Goal: Task Accomplishment & Management: Use online tool/utility

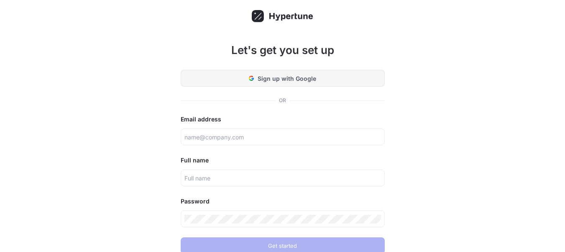
click at [271, 73] on button "Sign up with Google" at bounding box center [283, 78] width 204 height 17
click at [279, 70] on button "Sign up with Google" at bounding box center [283, 78] width 204 height 17
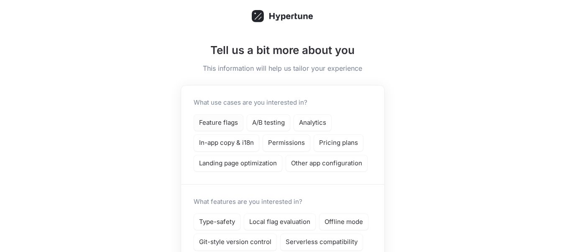
click at [221, 123] on p "Feature flags" at bounding box center [218, 123] width 39 height 10
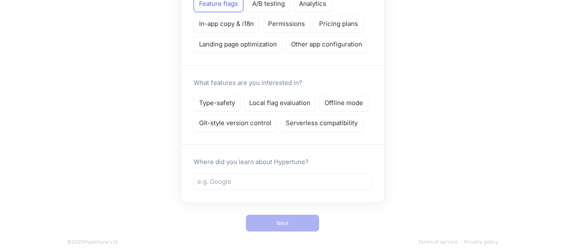
scroll to position [126, 0]
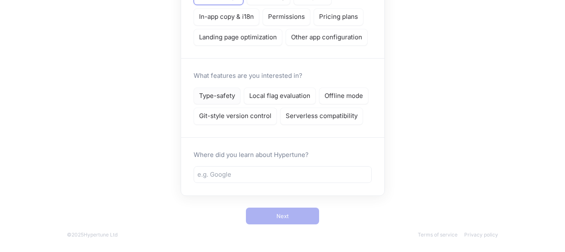
click at [220, 97] on p "Type-safety" at bounding box center [217, 96] width 36 height 10
click at [268, 100] on p "Local flag evaluation" at bounding box center [279, 96] width 61 height 10
click at [343, 94] on p "Offline mode" at bounding box center [344, 96] width 38 height 10
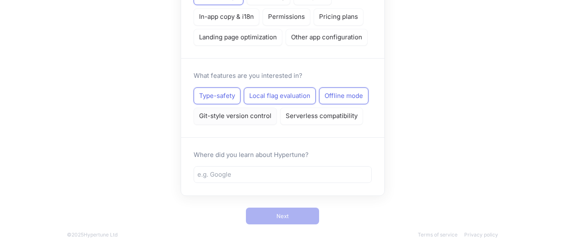
click at [259, 110] on div "Git-style version control" at bounding box center [235, 116] width 83 height 17
click at [356, 115] on p "Serverless compatibility" at bounding box center [322, 116] width 72 height 10
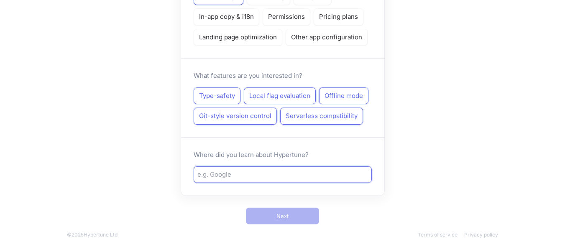
click at [283, 170] on input "text" at bounding box center [282, 175] width 171 height 10
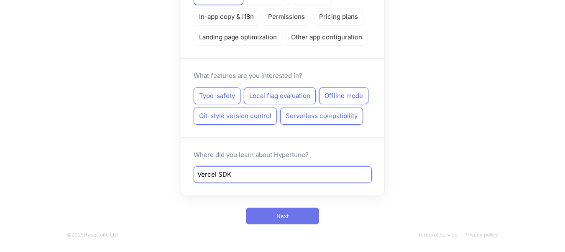
type input "Vercel SDK"
click at [302, 213] on button "Next" at bounding box center [282, 216] width 73 height 17
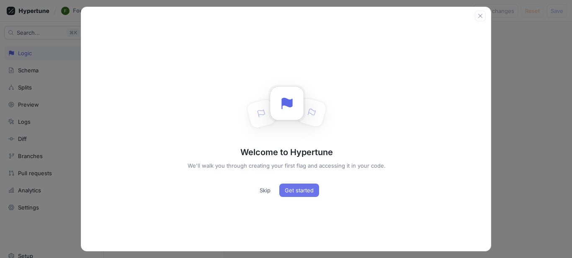
click at [291, 192] on span "Get started" at bounding box center [299, 190] width 29 height 5
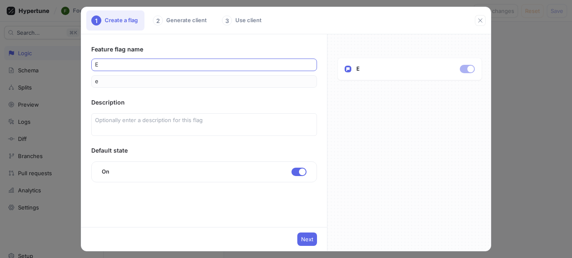
type input "Ex"
type input "ex"
type input "Exa"
type input "exa"
type input "Exam"
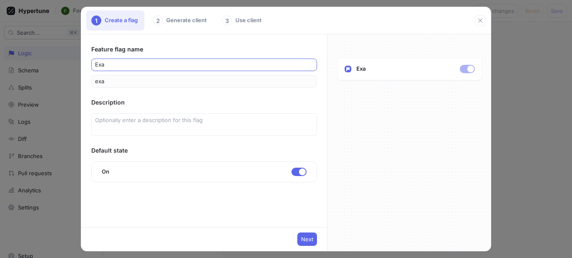
type input "exam"
type input "Examp"
type input "examp"
type input "Exampl"
type input "exampl"
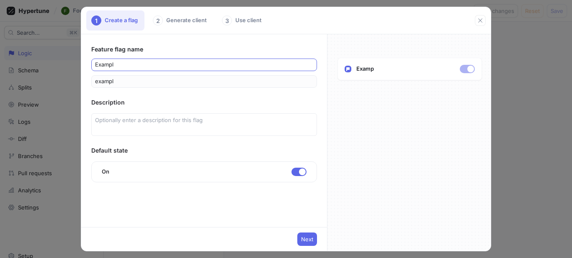
type input "Example"
type input "example"
type input "Example F"
type input "exampleF"
type input "Example Fl"
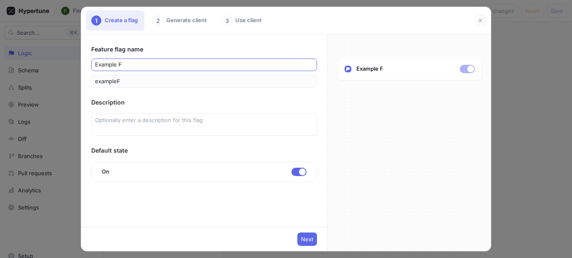
type input "exampleFl"
type input "Example Fla"
type input "exampleFla"
type input "Example Flag"
type input "exampleFlag"
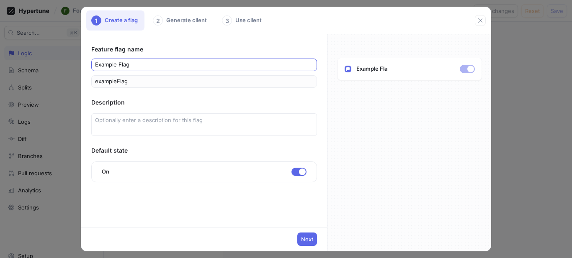
type input "Example Flags"
type input "exampleFlags"
type input "Example Flags"
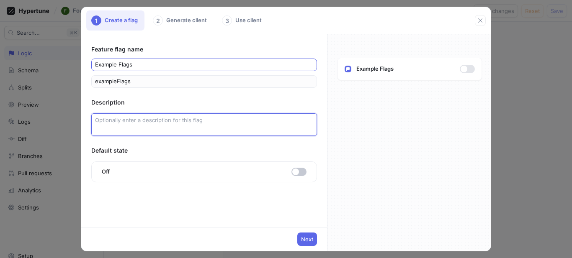
type textarea "x"
type textarea "T"
type textarea "x"
type textarea "Th"
type textarea "x"
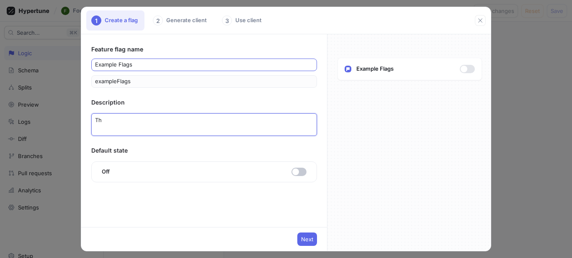
type textarea "Thi"
type textarea "x"
type textarea "This"
type textarea "x"
type textarea "This"
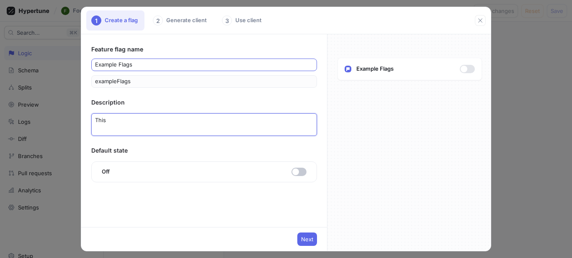
type textarea "x"
type textarea "This i"
type textarea "x"
type textarea "This is"
type textarea "x"
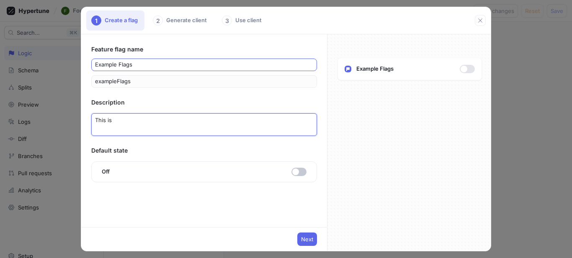
type textarea "This is"
type textarea "x"
type textarea "This is fo"
type textarea "x"
type textarea "This is for"
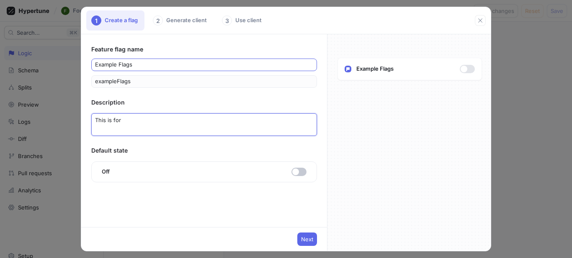
type textarea "x"
type textarea "This is for t"
type textarea "x"
type textarea "This is for te"
type textarea "x"
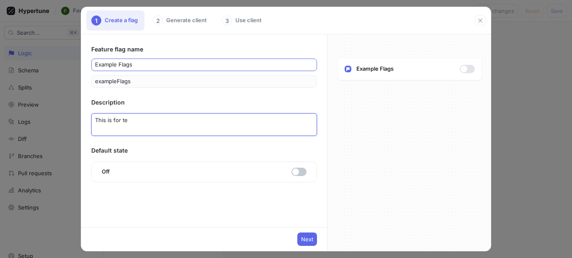
type textarea "This is for tes"
type textarea "x"
type textarea "This is for test"
type textarea "x"
type textarea "This is for testi"
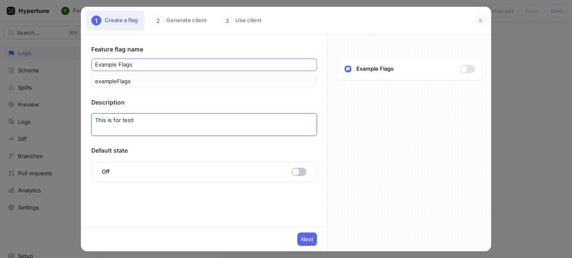
type textarea "x"
type textarea "This is for testin"
type textarea "x"
type textarea "This is for testing"
type textarea "x"
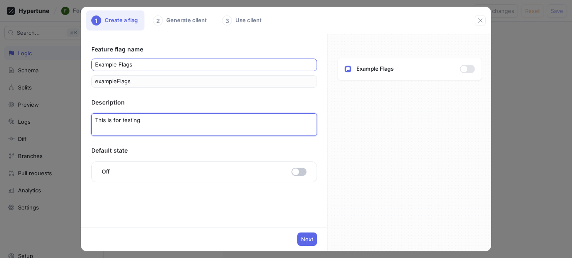
type textarea "This is for testing p"
type textarea "x"
type textarea "This is for testing pe"
type textarea "x"
type textarea "This is for testing per"
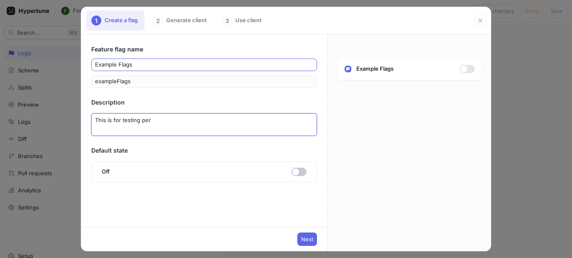
type textarea "x"
type textarea "This is for testing pe"
type textarea "x"
type textarea "This is for testing p"
type textarea "x"
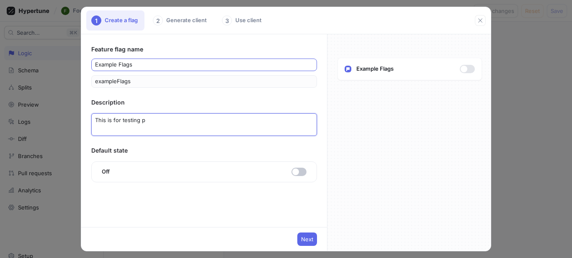
type textarea "This is for testing pu"
type textarea "x"
type textarea "This is for testing pur"
type textarea "x"
type textarea "This is for testing purp"
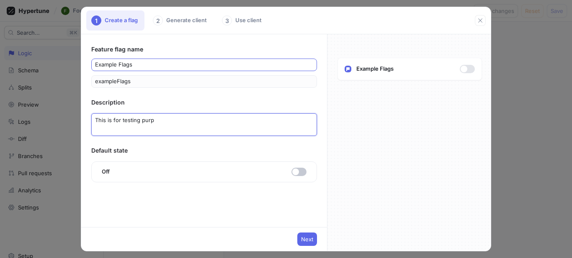
type textarea "x"
type textarea "This is for testing purpo"
type textarea "x"
type textarea "This is for testing purpos"
type textarea "x"
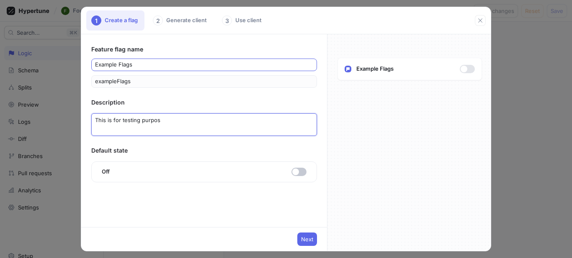
type textarea "This is for testing purpose"
type textarea "x"
type textarea "This is for testing purpose"
type textarea "x"
type textarea "This is for testing purpose o"
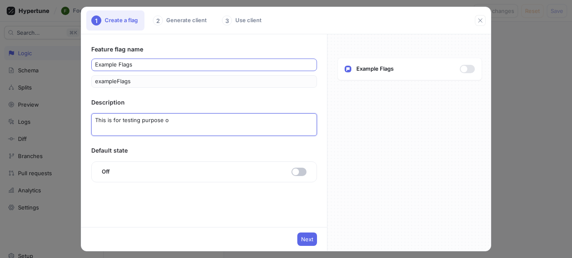
type textarea "x"
type textarea "This is for testing purpose ol"
type textarea "x"
type textarea "This is for testing purpose oly"
type textarea "x"
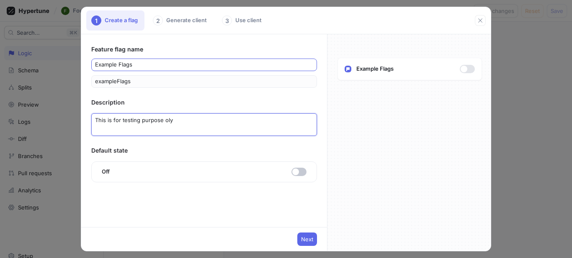
type textarea "This is for testing purpose ol"
type textarea "x"
type textarea "This is for testing purpose o"
type textarea "x"
type textarea "This is for testing purpose on"
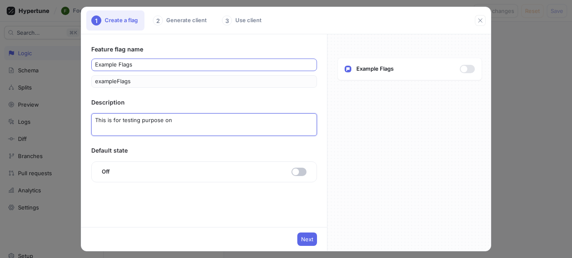
type textarea "x"
type textarea "This is for testing purpose only"
type textarea "x"
type textarea "This is for testing purpose only"
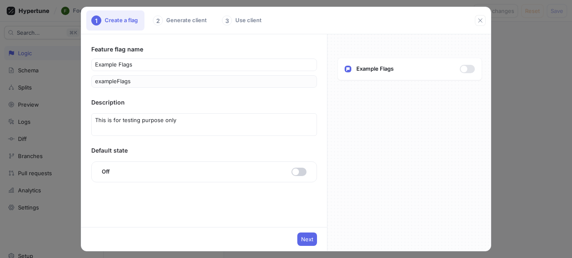
click at [300, 170] on button "button" at bounding box center [298, 172] width 15 height 8
click at [305, 237] on span "Next" at bounding box center [307, 239] width 12 height 5
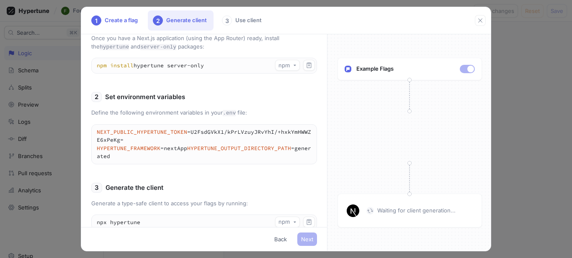
scroll to position [209, 0]
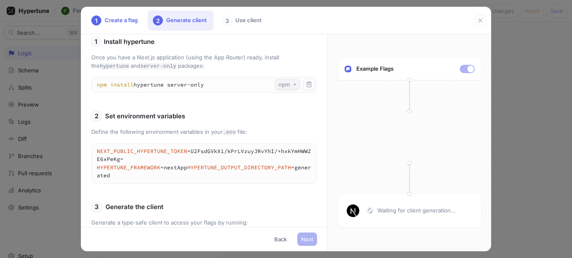
click at [291, 90] on button "npm" at bounding box center [287, 84] width 25 height 11
click at [285, 133] on span "pnpm" at bounding box center [281, 135] width 15 height 7
type textarea "pnpm add hypertune server-only"
type textarea "pnpm hypertune"
click at [305, 88] on icon "button" at bounding box center [308, 84] width 7 height 7
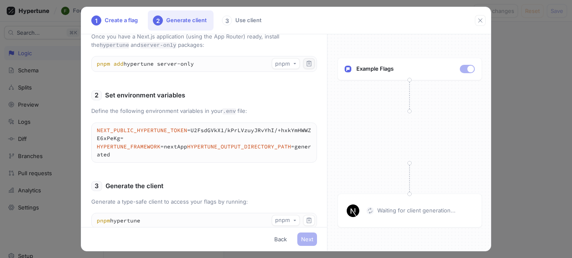
scroll to position [136, 0]
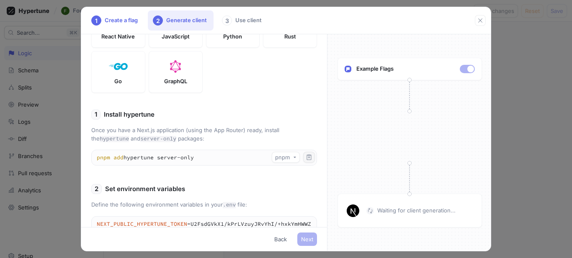
click at [307, 160] on icon "button" at bounding box center [309, 156] width 5 height 5
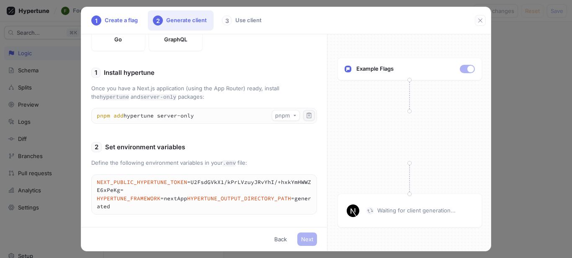
scroll to position [220, 0]
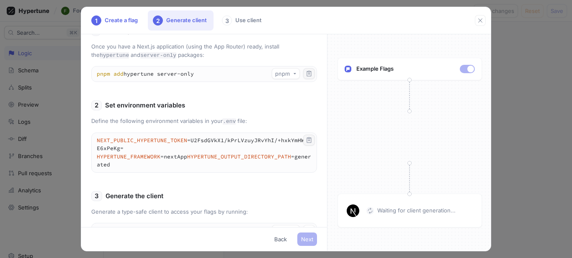
click at [305, 144] on icon "button" at bounding box center [308, 140] width 7 height 7
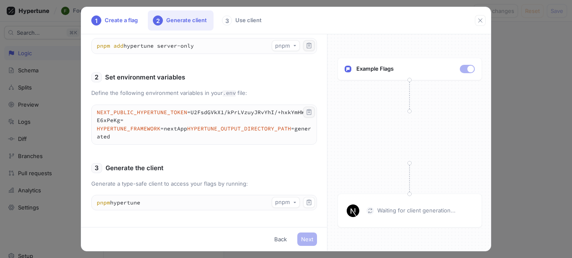
scroll to position [262, 0]
click at [307, 203] on icon "button" at bounding box center [309, 202] width 5 height 5
click at [304, 238] on span "Next" at bounding box center [307, 239] width 12 height 5
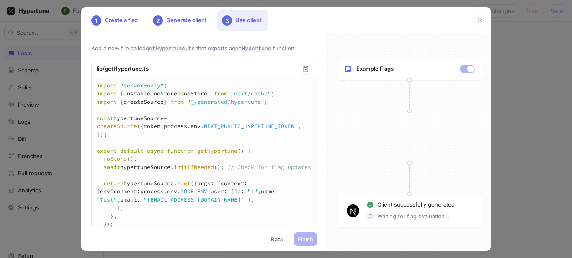
click at [302, 75] on div "lib/getHypertune.ts" at bounding box center [204, 69] width 225 height 18
click at [303, 71] on icon "button" at bounding box center [305, 68] width 5 height 5
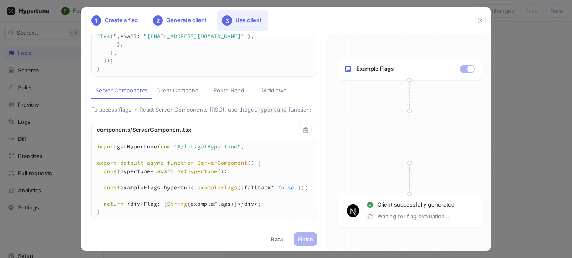
scroll to position [167, 0]
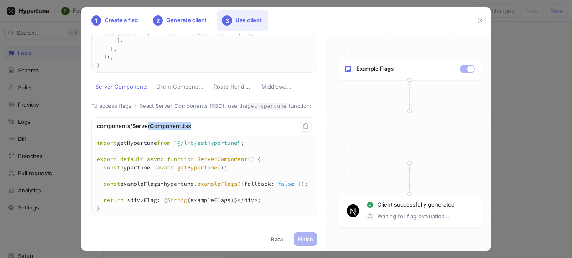
drag, startPoint x: 205, startPoint y: 141, endPoint x: 146, endPoint y: 142, distance: 58.6
click at [146, 136] on div "components/ServerComponent.tsx" at bounding box center [204, 127] width 225 height 18
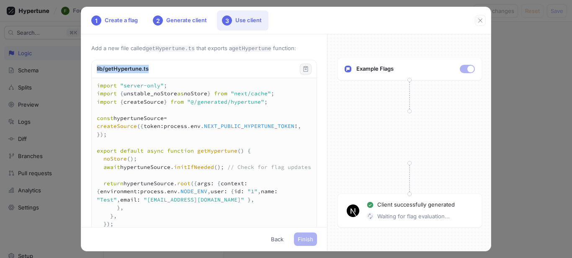
drag, startPoint x: 156, startPoint y: 69, endPoint x: 44, endPoint y: 68, distance: 112.6
click at [44, 68] on div "1 Create a flag 2 Generate client 3 Use client Add a new file called getHypertu…" at bounding box center [286, 129] width 572 height 258
copy div "lib/getHypertune.ts"
click at [302, 72] on icon "button" at bounding box center [305, 69] width 7 height 7
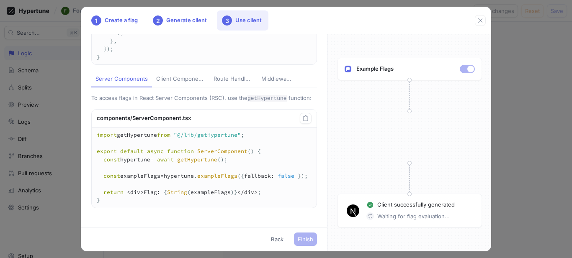
scroll to position [174, 0]
click at [200, 84] on div "Client Components" at bounding box center [180, 80] width 49 height 8
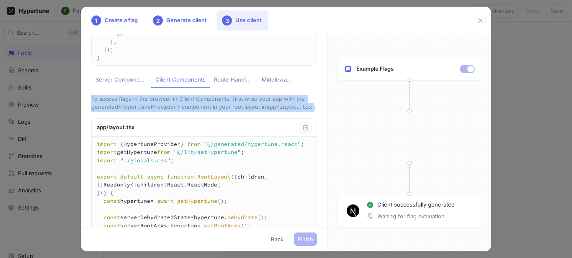
drag, startPoint x: 91, startPoint y: 115, endPoint x: 307, endPoint y: 123, distance: 216.0
click at [307, 123] on div "Add a new file called getHypertune.ts that exports a getHypertune function: lib…" at bounding box center [204, 130] width 246 height 193
click at [234, 84] on div "Route Handlers" at bounding box center [233, 80] width 39 height 8
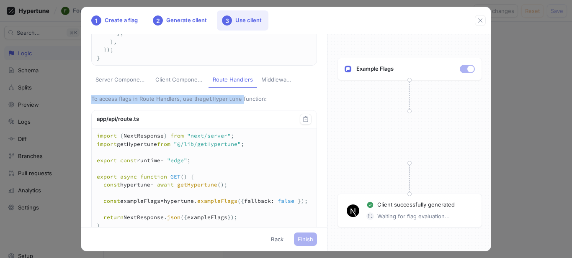
click at [103, 84] on div "Server Components" at bounding box center [120, 80] width 51 height 8
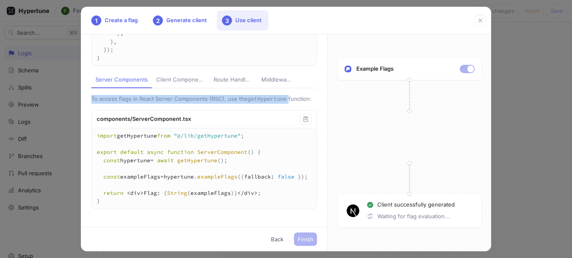
click at [241, 84] on div "Route Handlers" at bounding box center [232, 80] width 39 height 8
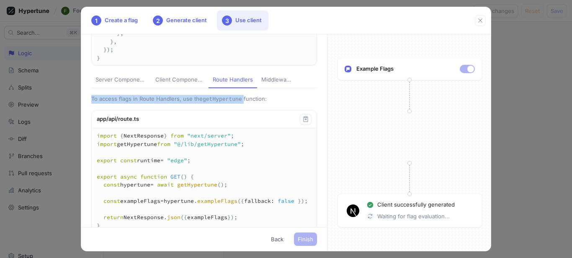
click at [270, 84] on div "Middleware" at bounding box center [276, 80] width 30 height 8
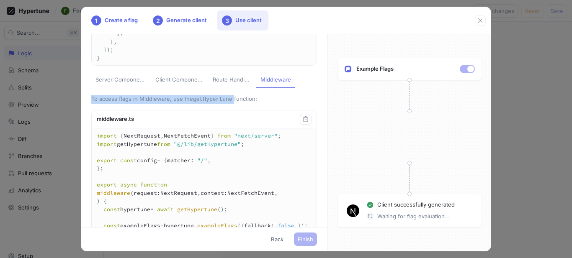
click at [113, 84] on div "Server Components" at bounding box center [120, 80] width 51 height 8
type textarea "import getHypertune from "@/lib/getHypertune"; export default async function Se…"
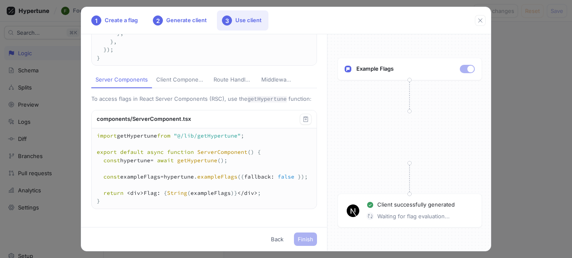
click at [141, 128] on div "components/ServerComponent.tsx" at bounding box center [204, 119] width 225 height 18
copy div "components/ServerComponent.tsx"
click at [303, 122] on icon "button" at bounding box center [305, 118] width 5 height 5
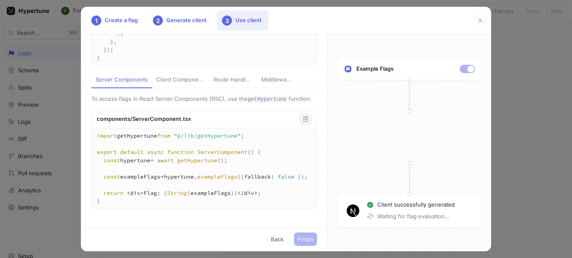
click at [168, 85] on div "Add a new file called getHypertune.ts that exports a getHypertune function: lib…" at bounding box center [204, 130] width 246 height 193
click at [175, 84] on div "Client Components" at bounding box center [180, 80] width 49 height 8
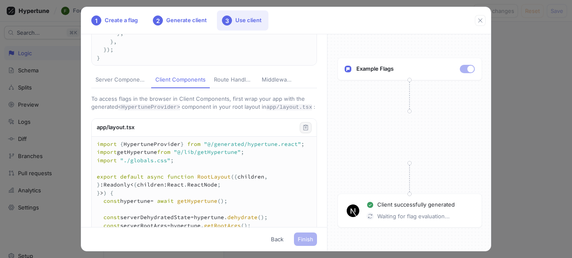
click at [302, 131] on icon "button" at bounding box center [305, 127] width 7 height 7
click at [230, 84] on div "Route Handlers" at bounding box center [233, 80] width 39 height 8
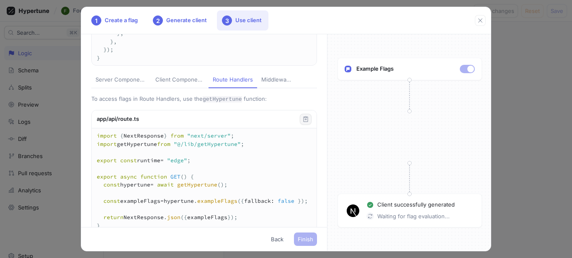
click at [303, 122] on icon "button" at bounding box center [305, 118] width 5 height 5
drag, startPoint x: 144, startPoint y: 134, endPoint x: 89, endPoint y: 134, distance: 54.8
click at [89, 134] on div "Add a new file called getHypertune.ts that exports a getHypertune function: lib…" at bounding box center [204, 130] width 246 height 193
copy div "app/api/route.ts"
click at [302, 125] on button "button" at bounding box center [306, 119] width 12 height 11
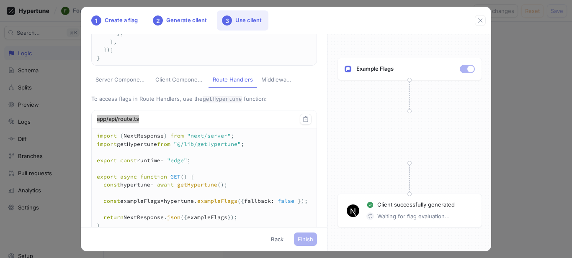
click at [288, 84] on div "Middleware" at bounding box center [276, 80] width 30 height 8
type textarea "import { NextRequest, NextFetchEvent } from "next/server"; import getHypertune …"
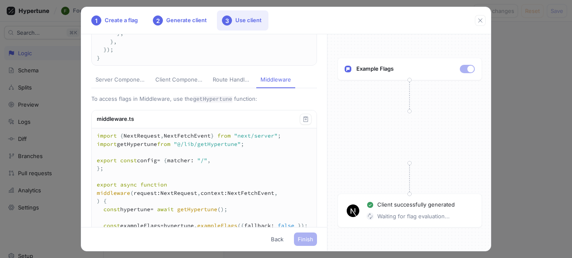
click at [303, 122] on icon "button" at bounding box center [305, 118] width 5 height 5
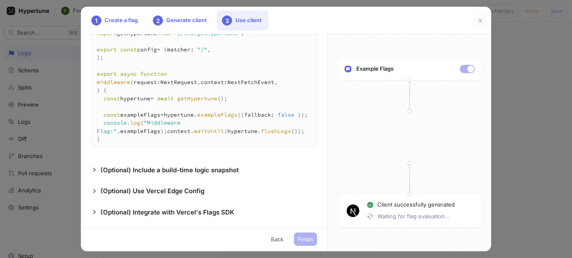
scroll to position [332, 0]
click at [117, 171] on p "(Optional) Include a build-time logic snapshot" at bounding box center [169, 171] width 138 height 10
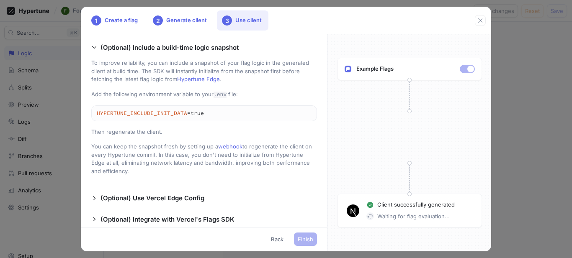
scroll to position [457, 0]
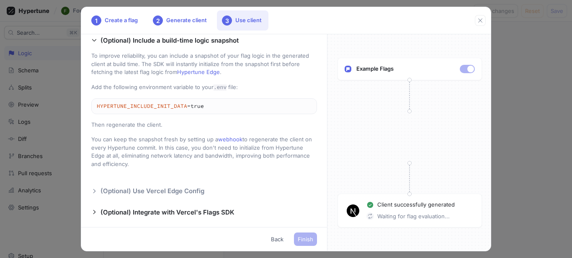
click at [108, 194] on p "(Optional) Use Vercel Edge Config" at bounding box center [152, 192] width 104 height 10
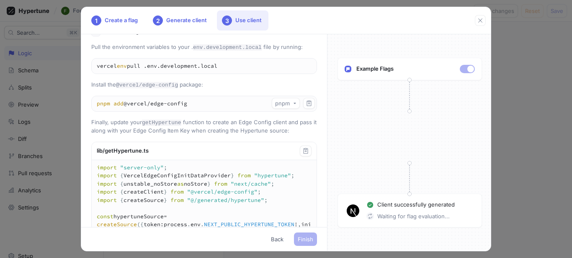
scroll to position [792, 0]
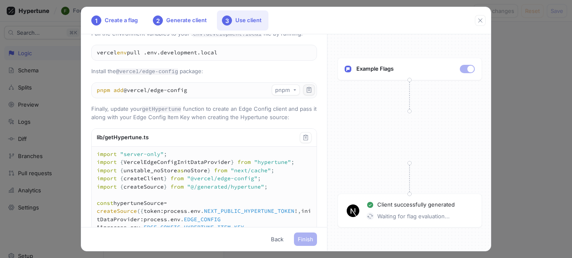
click at [305, 93] on icon "button" at bounding box center [308, 90] width 7 height 7
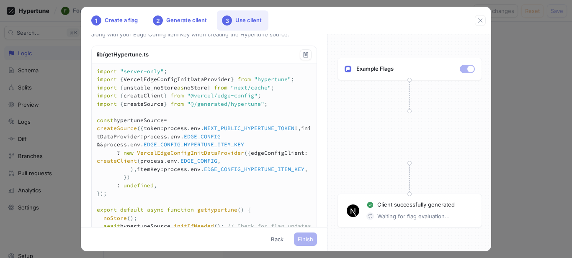
scroll to position [876, 0]
click at [302, 57] on icon "button" at bounding box center [305, 54] width 7 height 7
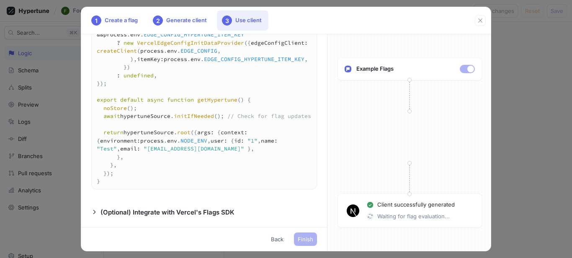
scroll to position [1077, 0]
click at [148, 204] on div "Add a new file called getHypertune.ts that exports a getHypertune function: lib…" at bounding box center [204, 130] width 246 height 193
click at [146, 213] on p "(Optional) Integrate with Vercel's Flags SDK" at bounding box center [167, 213] width 134 height 10
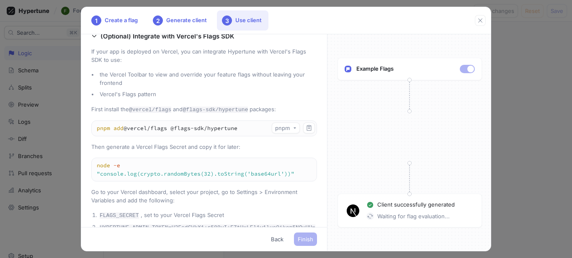
scroll to position [1245, 0]
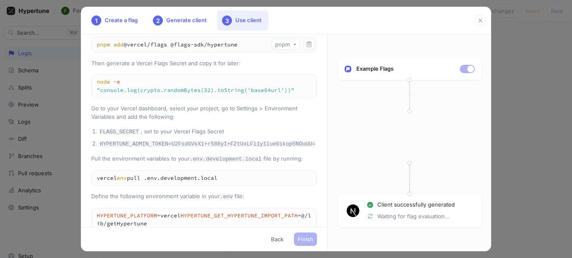
drag, startPoint x: 177, startPoint y: 86, endPoint x: 307, endPoint y: 86, distance: 129.7
click at [176, 15] on li "Vercel's Flags pattern" at bounding box center [207, 11] width 219 height 8
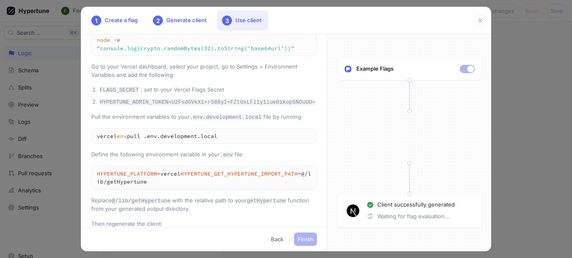
click at [305, 6] on icon "button" at bounding box center [308, 2] width 7 height 7
click at [303, 45] on button "button" at bounding box center [309, 39] width 12 height 11
click at [126, 93] on code "FLAGS_SECRET" at bounding box center [119, 90] width 39 height 6
copy li "FLAGS_SECRET"
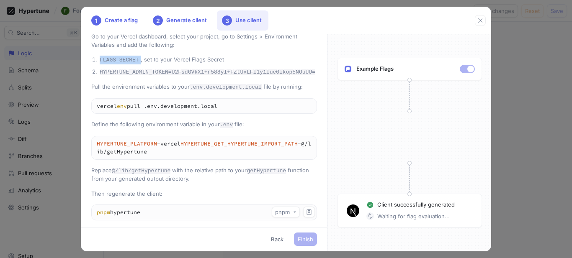
scroll to position [1328, 0]
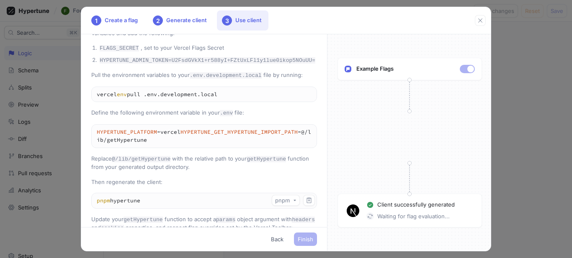
click at [159, 64] on code "HYPERTUNE_ADMIN_TOKEN=U2FsdGVkX1+r588yI+FZtUxLFl1y1lue0ikop5NOuUU=" at bounding box center [207, 60] width 215 height 6
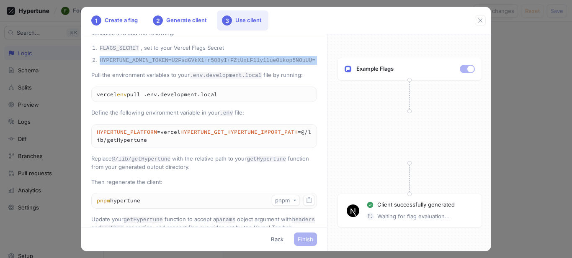
click at [159, 64] on code "HYPERTUNE_ADMIN_TOKEN=U2FsdGVkX1+r588yI+FZtUxLFl1y1lue0ikop5NOuUU=" at bounding box center [207, 60] width 215 height 6
copy div "HYPERTUNE_ADMIN_TOKEN=U2FsdGVkX1+r588yI+FZtUxLFl1y1lue0ikop5NOuUU="
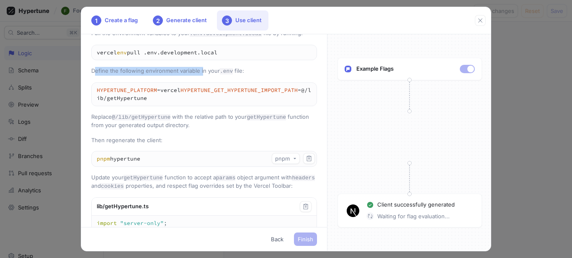
drag, startPoint x: 93, startPoint y: 158, endPoint x: 203, endPoint y: 156, distance: 109.6
click at [203, 76] on p "Define the following environment variable in your .env file:" at bounding box center [204, 71] width 226 height 9
click at [123, 76] on p "Define the following environment variable in your .env file:" at bounding box center [204, 71] width 226 height 9
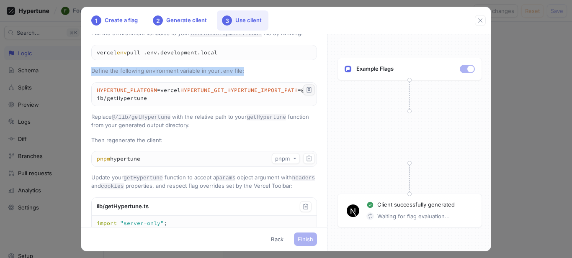
click at [305, 93] on icon "button" at bounding box center [308, 90] width 7 height 7
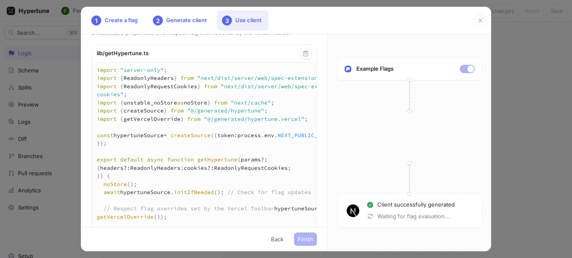
scroll to position [1579, 0]
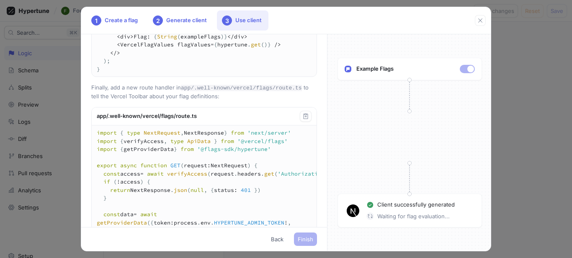
scroll to position [1956, 0]
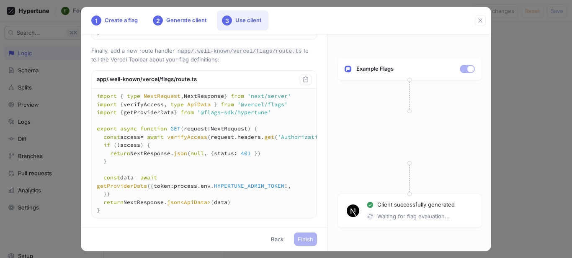
scroll to position [2081, 0]
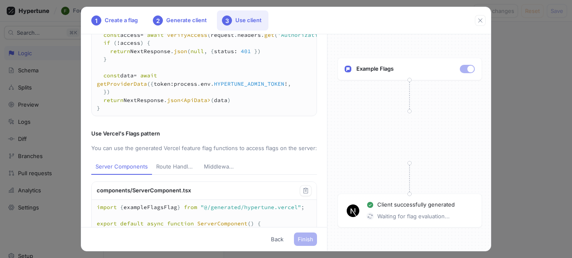
copy div "app/.well-known/vercel/flags/route.ts"
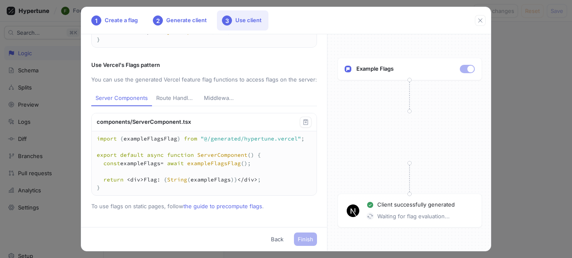
scroll to position [2304, 0]
click at [184, 93] on button "Route Handlers" at bounding box center [176, 99] width 48 height 16
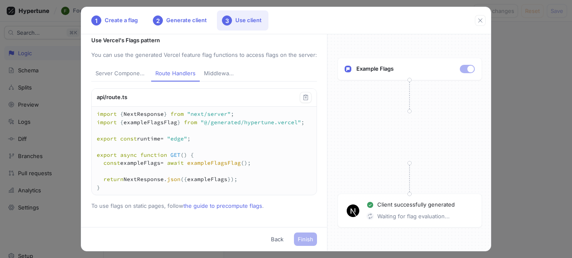
scroll to position [2335, 0]
click at [221, 70] on div "Middleware" at bounding box center [219, 73] width 30 height 8
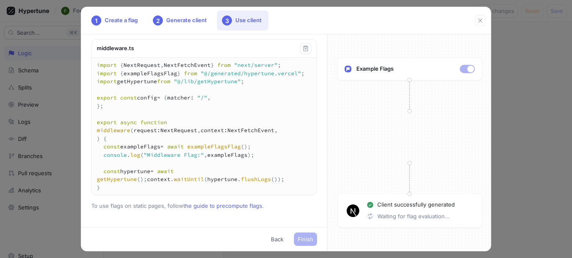
click at [116, 29] on div "Server Components" at bounding box center [120, 25] width 51 height 8
type textarea "import { exampleFlagsFlag } from "@/generated/hypertune.vercel"; export default…"
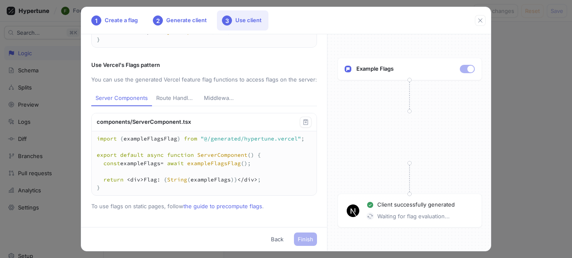
scroll to position [2310, 0]
click at [169, 95] on div "Route Handlers" at bounding box center [175, 98] width 39 height 8
type textarea "import { NextResponse } from "next/server"; import { exampleFlagsFlag } from "@…"
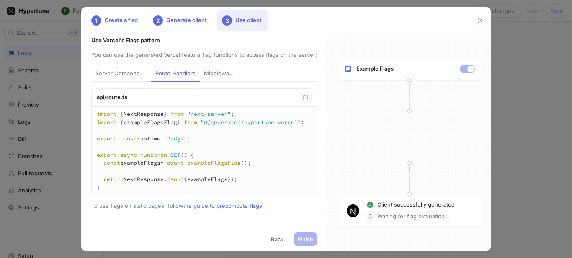
click at [213, 78] on div "Middleware" at bounding box center [219, 73] width 30 height 8
type textarea "import { NextRequest, NextFetchEvent } from "next/server"; import { exampleFlag…"
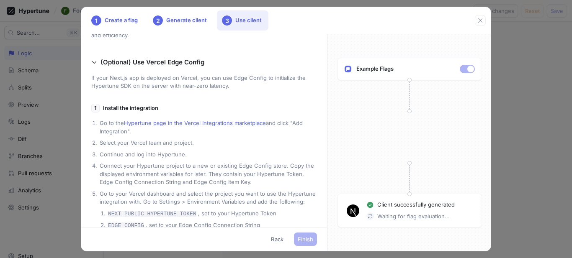
scroll to position [586, 0]
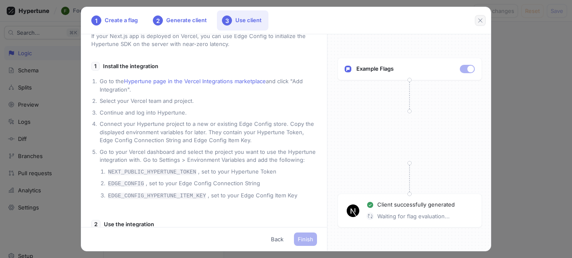
click at [476, 22] on button "button" at bounding box center [479, 20] width 11 height 11
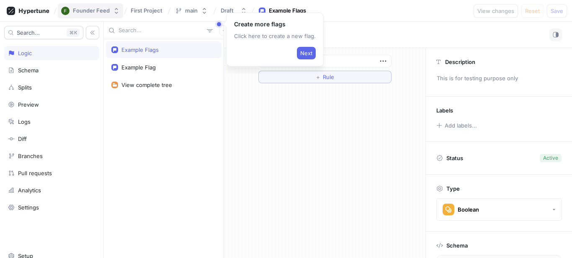
click at [110, 7] on button "Founder Feed" at bounding box center [90, 10] width 65 height 15
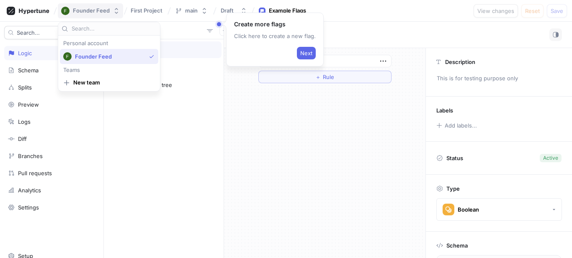
click at [110, 7] on button "Founder Feed" at bounding box center [90, 10] width 65 height 15
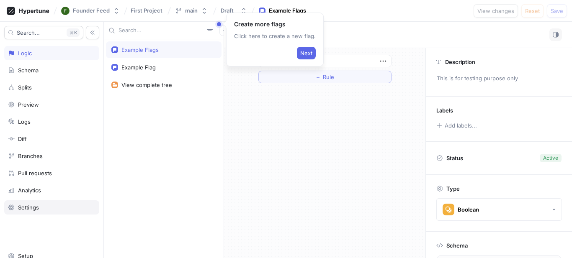
click at [23, 203] on div "Settings" at bounding box center [51, 207] width 95 height 14
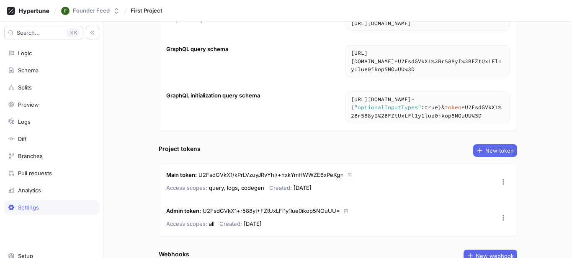
scroll to position [140, 0]
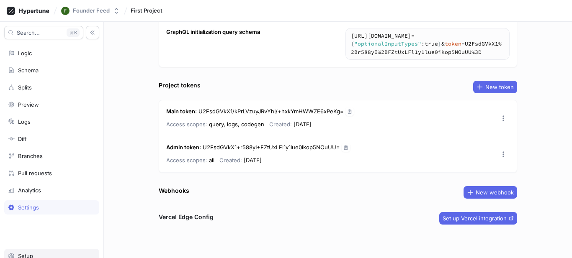
click at [26, 251] on div "Setup" at bounding box center [25, 256] width 15 height 7
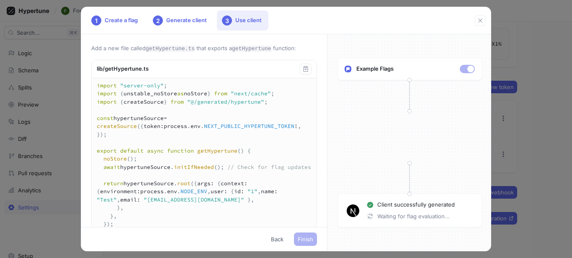
click at [37, 14] on div "1 Create a flag 2 Generate client 3 Use client Add a new file called getHypertu…" at bounding box center [286, 129] width 572 height 258
click at [44, 147] on div "1 Create a flag 2 Generate client 3 Use client Add a new file called getHypertu…" at bounding box center [286, 129] width 572 height 258
click at [272, 238] on span "Back" at bounding box center [277, 239] width 13 height 5
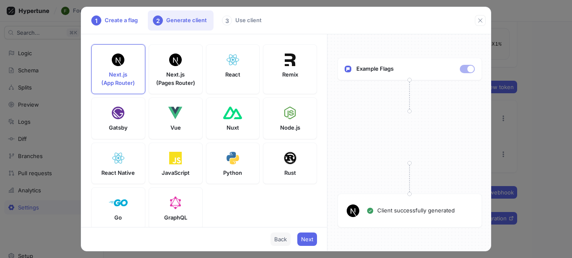
click at [275, 236] on button "Back" at bounding box center [280, 239] width 20 height 13
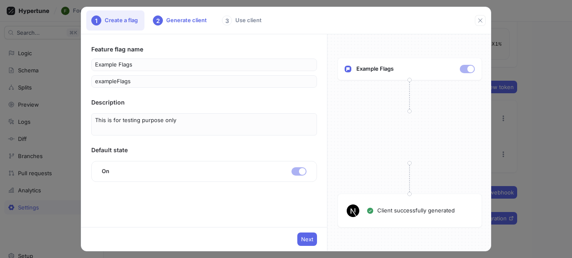
click at [275, 236] on div "Next" at bounding box center [204, 239] width 246 height 24
click at [525, 70] on div "1 Create a flag 2 Generate client 3 Use client Feature flag name Example Flags …" at bounding box center [286, 129] width 572 height 258
click at [477, 17] on button "button" at bounding box center [479, 20] width 11 height 11
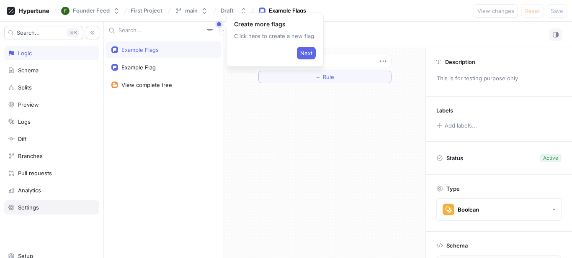
click at [50, 206] on div "Settings" at bounding box center [51, 207] width 87 height 7
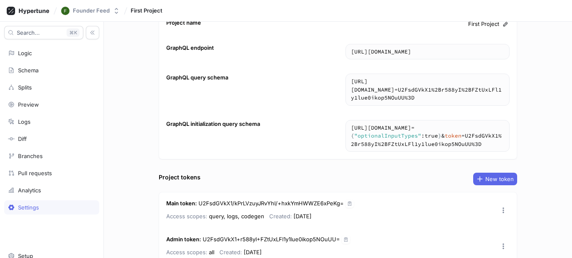
scroll to position [140, 0]
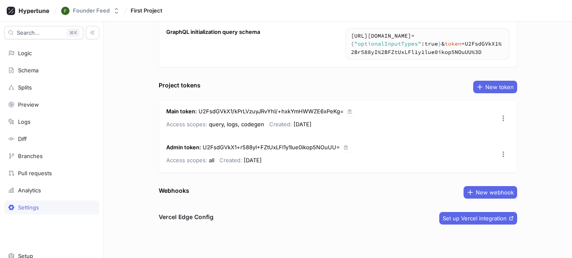
click at [182, 212] on div "Project settings Share Project name First Project GraphQL endpoint https://edge…" at bounding box center [338, 140] width 468 height 236
click at [465, 221] on span "Set up Vercel integration" at bounding box center [474, 218] width 64 height 5
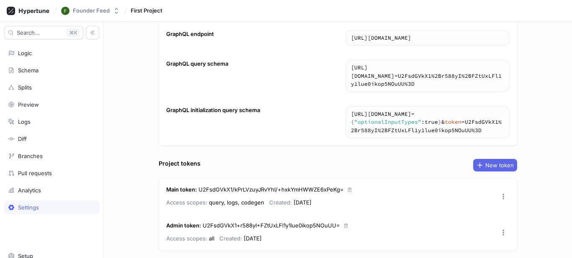
scroll to position [0, 0]
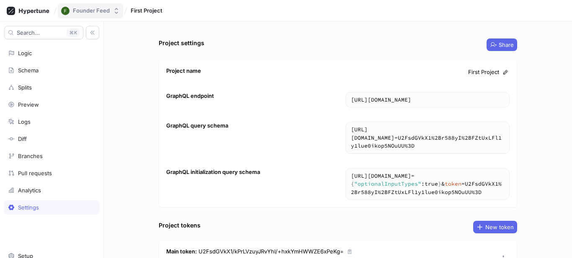
click at [108, 12] on div "Founder Feed" at bounding box center [91, 10] width 37 height 7
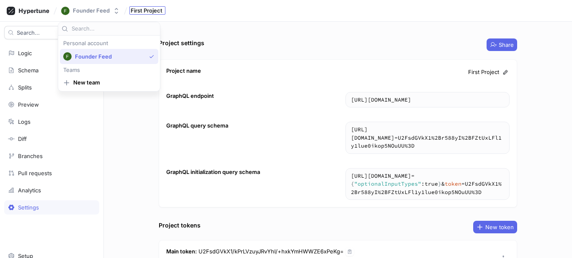
click at [160, 8] on span "First Project" at bounding box center [147, 11] width 32 height 6
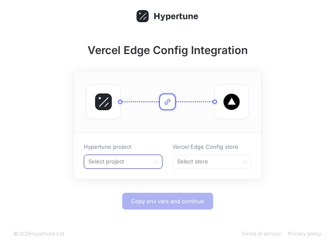
click at [119, 163] on div at bounding box center [116, 161] width 59 height 10
click at [118, 166] on div at bounding box center [116, 161] width 59 height 10
click at [127, 159] on div at bounding box center [116, 161] width 59 height 10
click at [121, 180] on div "＋ Create new project" at bounding box center [123, 178] width 78 height 13
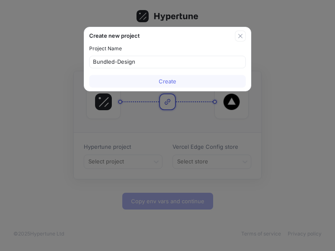
type input "Bundled-Design"
click at [172, 74] on div "Create" at bounding box center [167, 81] width 167 height 19
click at [173, 73] on div "Create" at bounding box center [167, 81] width 167 height 19
click at [168, 79] on span "Create" at bounding box center [168, 81] width 18 height 5
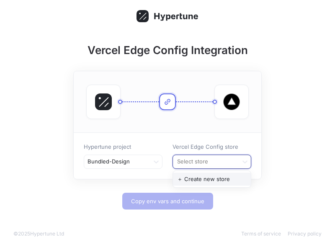
click at [202, 161] on div at bounding box center [205, 161] width 59 height 10
click at [208, 177] on div "＋ Create new store" at bounding box center [212, 178] width 78 height 13
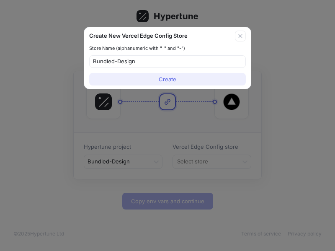
type input "Bundled-Design"
click at [159, 79] on span "Create" at bounding box center [168, 79] width 18 height 5
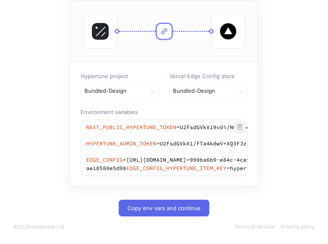
click at [244, 124] on icon "button" at bounding box center [240, 127] width 7 height 7
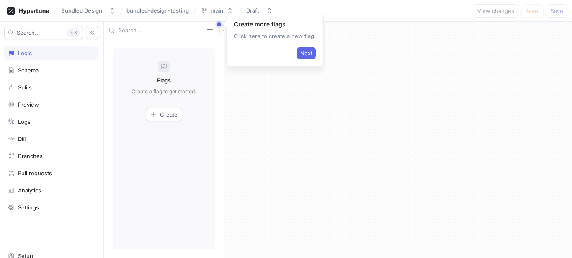
click at [156, 5] on div "bundled-design-testing" at bounding box center [158, 10] width 66 height 13
click at [157, 5] on div "bundled-design-testing" at bounding box center [158, 10] width 66 height 13
click at [156, 12] on span "bundled-design-testing" at bounding box center [157, 11] width 62 height 6
click at [108, 13] on button "Bundled Design" at bounding box center [88, 11] width 61 height 14
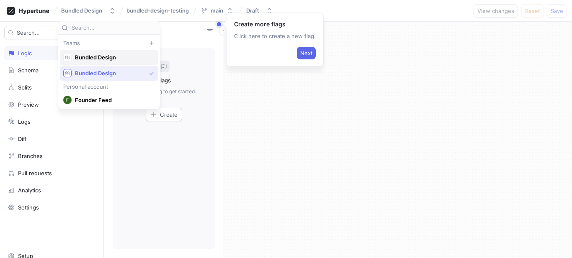
click at [106, 56] on span "Bundled Design" at bounding box center [113, 57] width 76 height 7
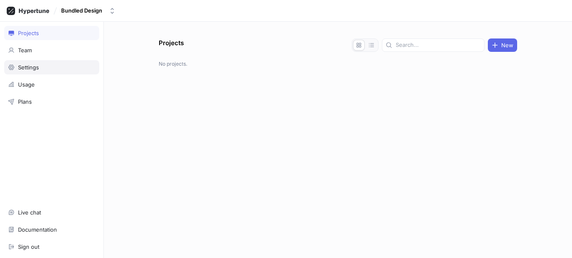
click at [39, 63] on div "Settings" at bounding box center [51, 67] width 95 height 14
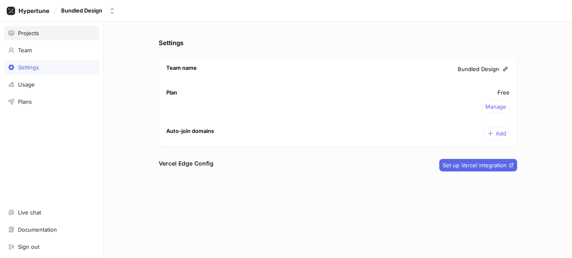
click at [56, 35] on div "Projects" at bounding box center [51, 33] width 87 height 7
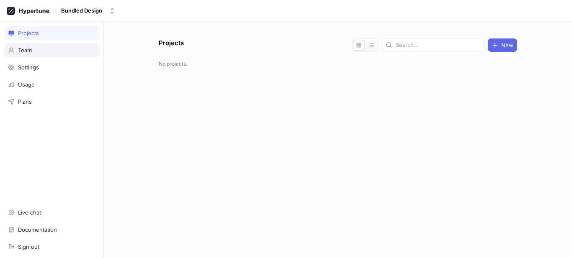
click at [62, 43] on div "Team" at bounding box center [51, 50] width 95 height 14
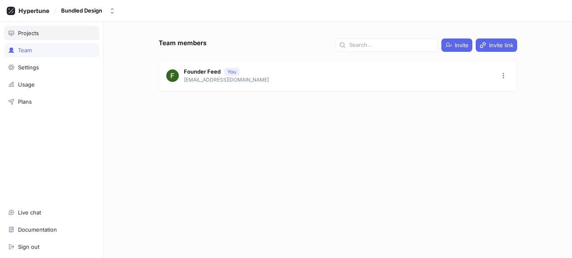
click at [54, 31] on div "Projects" at bounding box center [51, 33] width 87 height 7
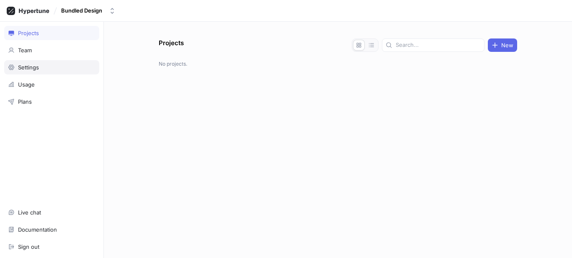
click at [40, 69] on div "Settings" at bounding box center [51, 67] width 87 height 7
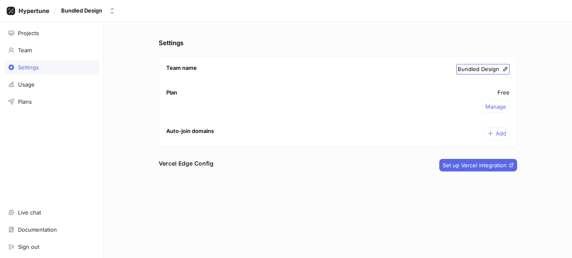
click at [505, 69] on icon at bounding box center [505, 69] width 6 height 6
type input "Testing"
click at [405, 228] on div "Settings Team name Testing Testing Plan Free Manage Auto-join domains Add Verce…" at bounding box center [337, 148] width 365 height 220
click at [37, 10] on icon at bounding box center [34, 10] width 30 height 5
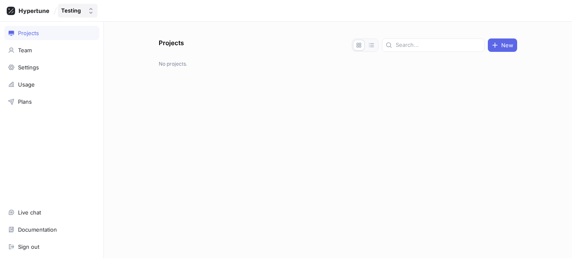
click at [79, 6] on button "Testing" at bounding box center [78, 11] width 40 height 14
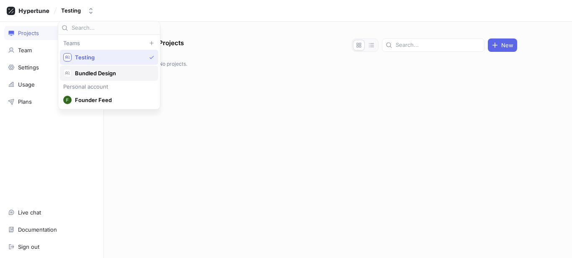
click at [93, 69] on div "Bundled Design" at bounding box center [109, 73] width 98 height 15
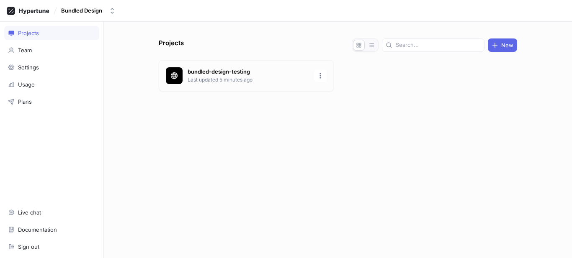
click at [222, 70] on p "bundled-design-testing" at bounding box center [247, 72] width 121 height 8
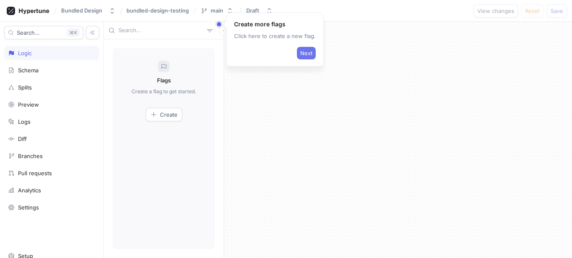
click at [306, 51] on span "Next" at bounding box center [306, 53] width 12 height 5
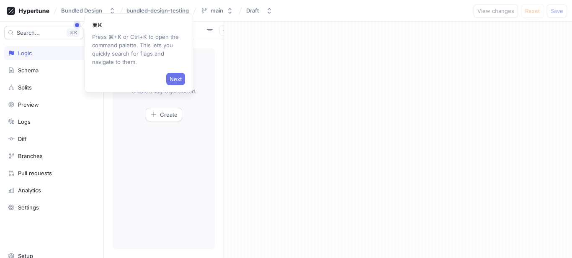
click at [173, 73] on button "Next" at bounding box center [175, 79] width 19 height 13
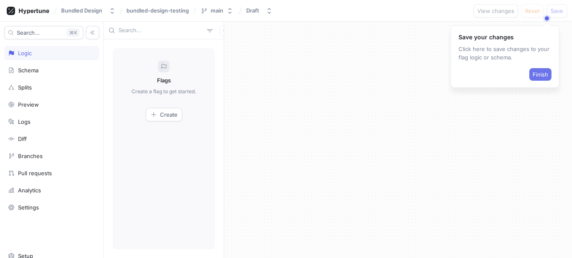
click at [543, 72] on span "Finish" at bounding box center [539, 74] width 15 height 5
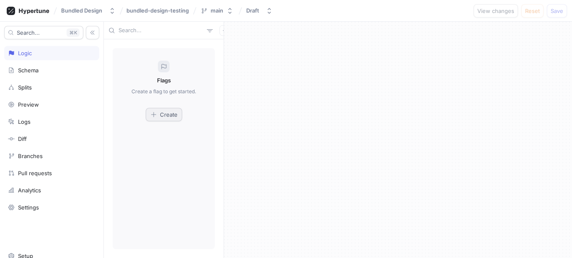
click at [167, 109] on button "Create" at bounding box center [164, 114] width 36 height 13
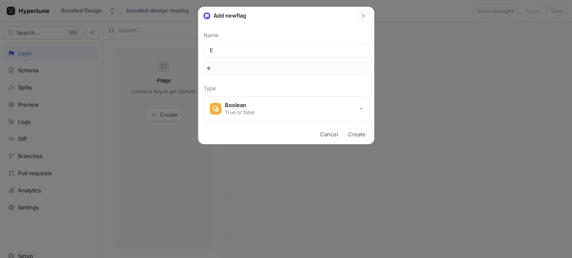
type input "Ex"
type input "ex"
type input "Exa"
type input "exa"
type input "Exam"
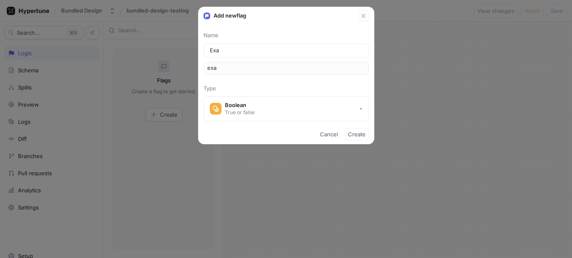
type input "exam"
type input "Examp"
type input "examp"
type input "Exampl"
type input "exampl"
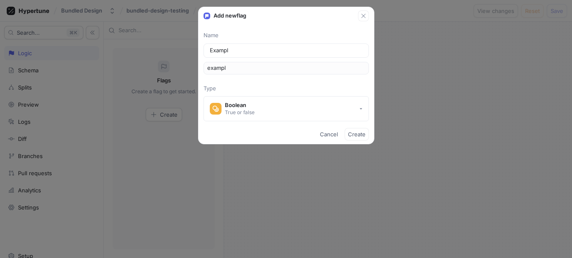
type input "Example"
type input "example"
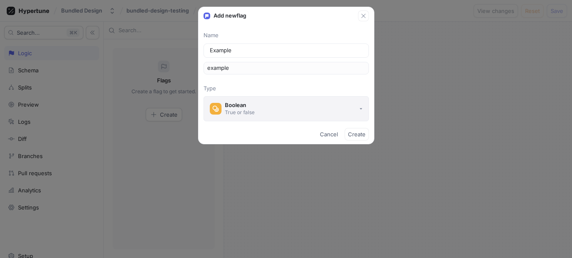
click at [336, 103] on button "Boolean True or false" at bounding box center [285, 108] width 165 height 25
type input "Example"
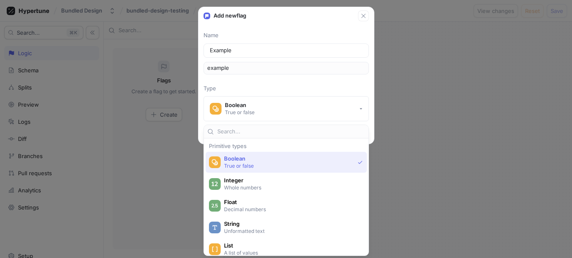
click at [247, 161] on span "Boolean" at bounding box center [289, 158] width 130 height 7
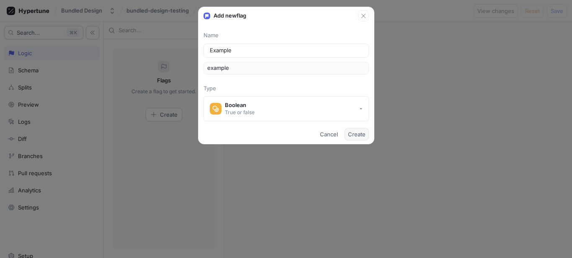
click at [356, 137] on span "Create" at bounding box center [357, 134] width 18 height 5
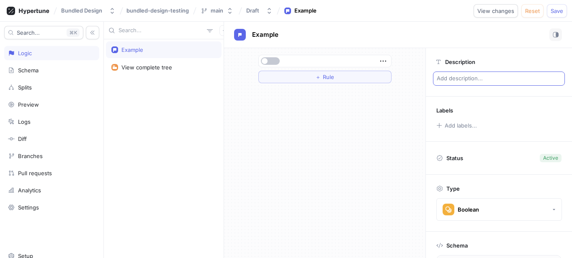
click at [466, 82] on p "Add description..." at bounding box center [499, 79] width 132 height 14
type textarea "x"
type textarea "T"
type textarea "x"
type textarea "Th"
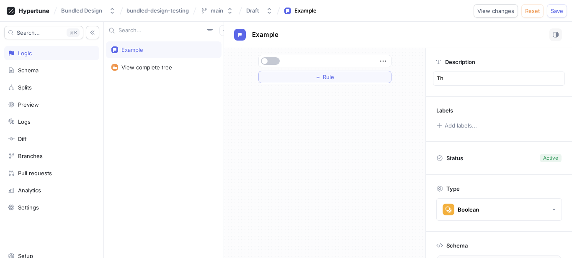
type textarea "x"
type textarea "Thi"
type textarea "x"
type textarea "This"
type textarea "x"
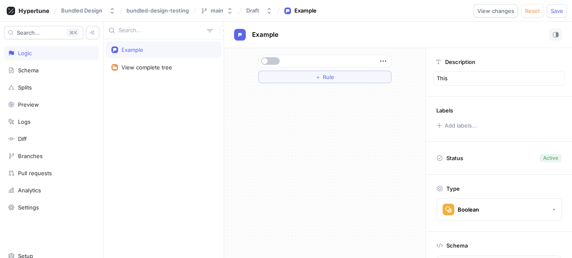
type textarea "This"
type textarea "x"
type textarea "This i"
type textarea "x"
type textarea "This i"
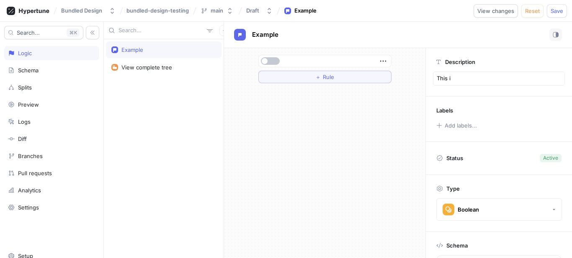
type textarea "x"
type textarea "This i s"
type textarea "x"
type textarea "This i"
type textarea "x"
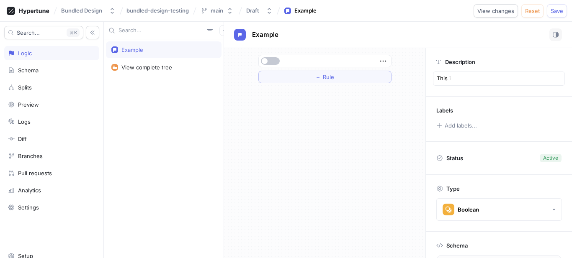
type textarea "This i"
type textarea "x"
type textarea "This is"
type textarea "x"
type textarea "This is"
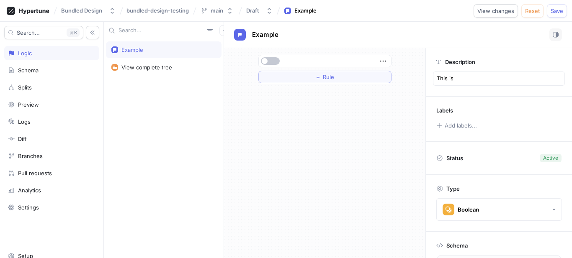
type textarea "x"
type textarea "This is j"
type textarea "x"
type textarea "This is ju"
type textarea "x"
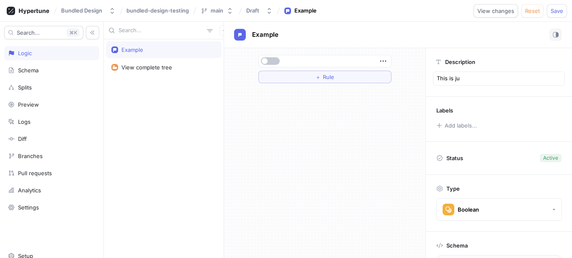
type textarea "This is jus"
type textarea "x"
type textarea "This is just"
type textarea "x"
type textarea "This is just"
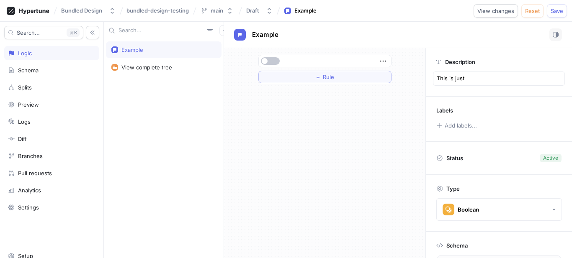
type textarea "x"
type textarea "This is just f"
type textarea "x"
type textarea "This is just fo"
type textarea "x"
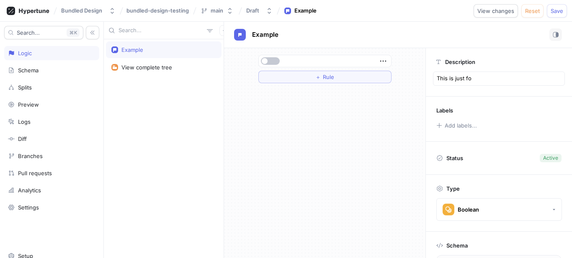
type textarea "This is just foe"
type textarea "x"
type textarea "This is just fo"
type textarea "x"
type textarea "This is just for"
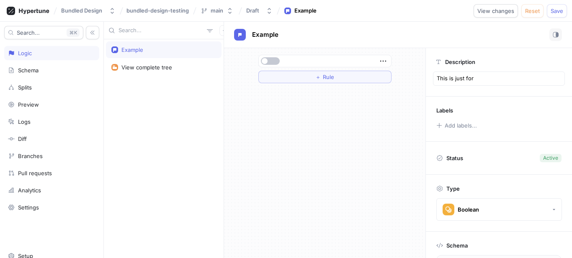
type textarea "x"
type textarea "This is just for t"
type textarea "x"
type textarea "This is just for te"
type textarea "x"
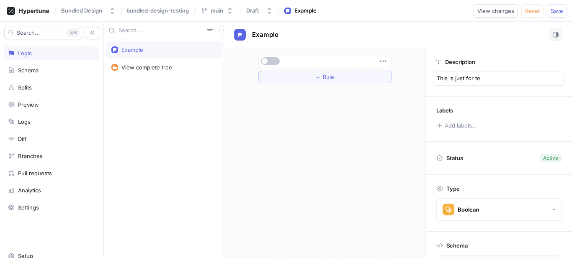
type textarea "This is just for tes"
type textarea "x"
type textarea "This is just for tesi"
type textarea "x"
type textarea "This is just for tes"
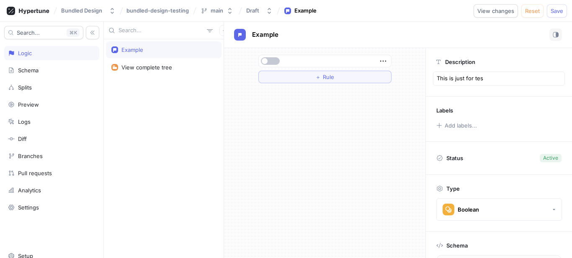
type textarea "x"
type textarea "This is just for test"
type textarea "x"
type textarea "This is just for testi"
type textarea "x"
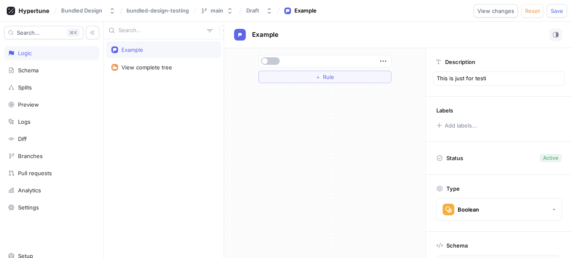
type textarea "This is just for testin"
type textarea "x"
type textarea "This is just for testing"
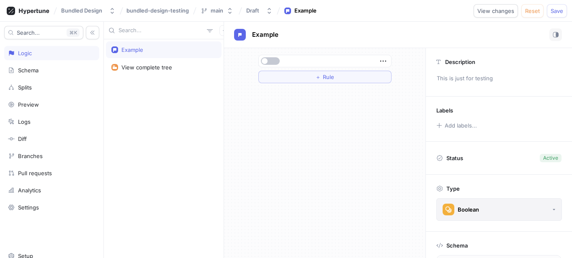
scroll to position [42, 0]
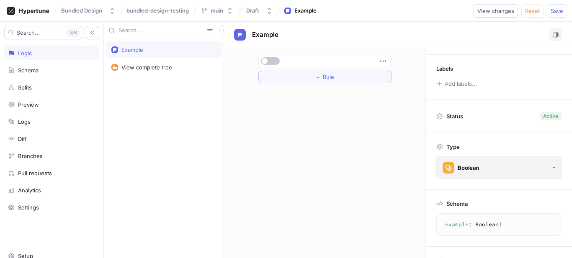
click at [491, 169] on button "Boolean" at bounding box center [499, 167] width 126 height 23
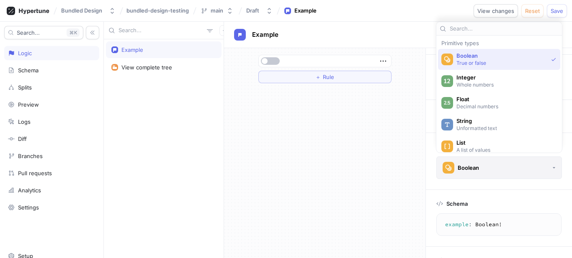
click at [491, 169] on button "Boolean" at bounding box center [499, 167] width 126 height 23
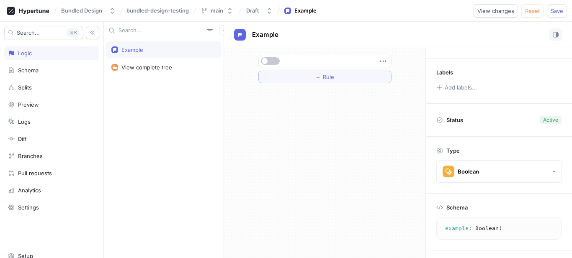
scroll to position [0, 0]
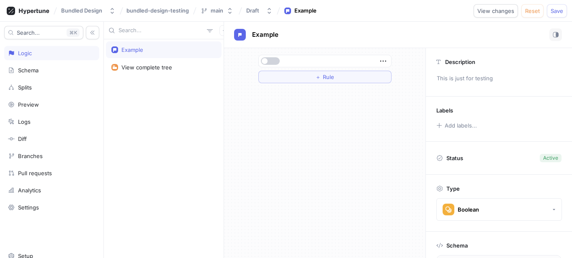
click at [274, 60] on button "button" at bounding box center [270, 61] width 19 height 8
click at [551, 10] on span "Save" at bounding box center [556, 10] width 13 height 5
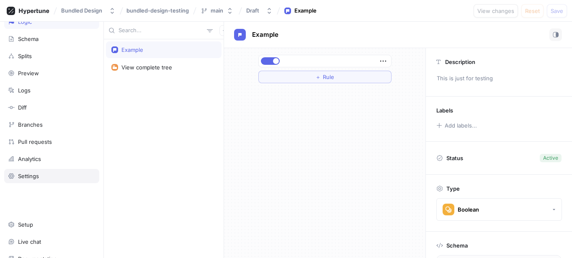
scroll to position [61, 0]
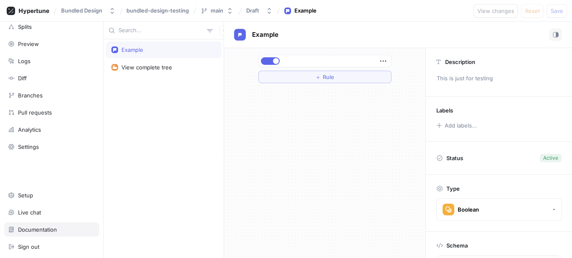
click at [46, 225] on div "Documentation" at bounding box center [51, 230] width 95 height 14
